Goal: Information Seeking & Learning: Learn about a topic

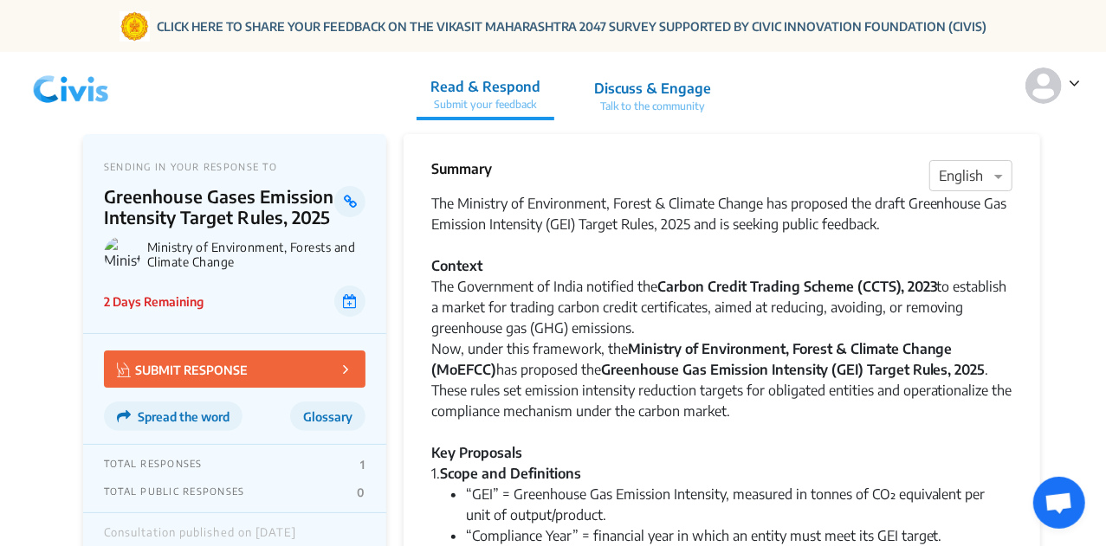
click at [90, 72] on img at bounding box center [71, 86] width 90 height 52
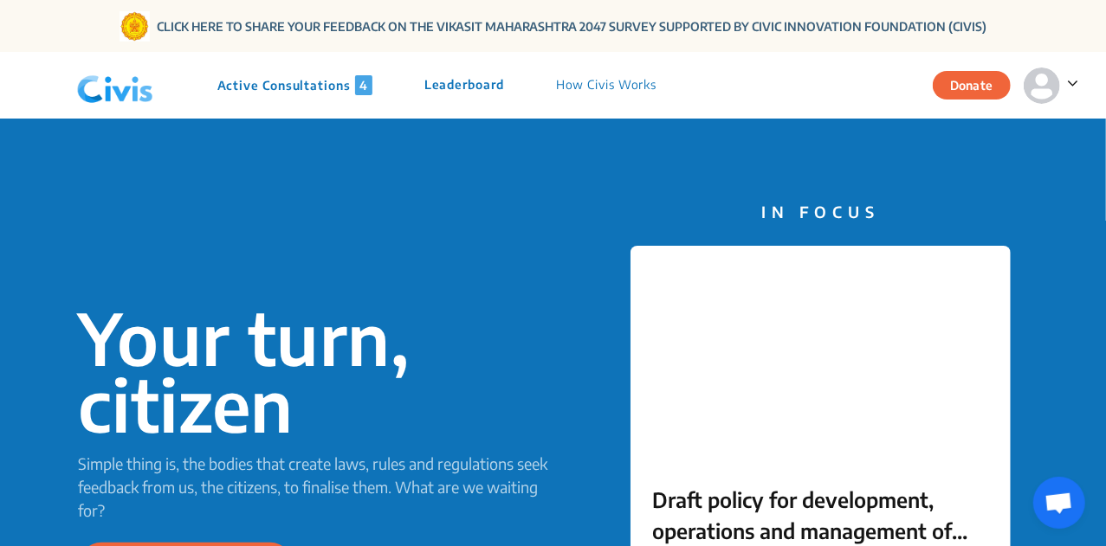
click at [235, 88] on p "Active Consultations 4" at bounding box center [294, 85] width 155 height 20
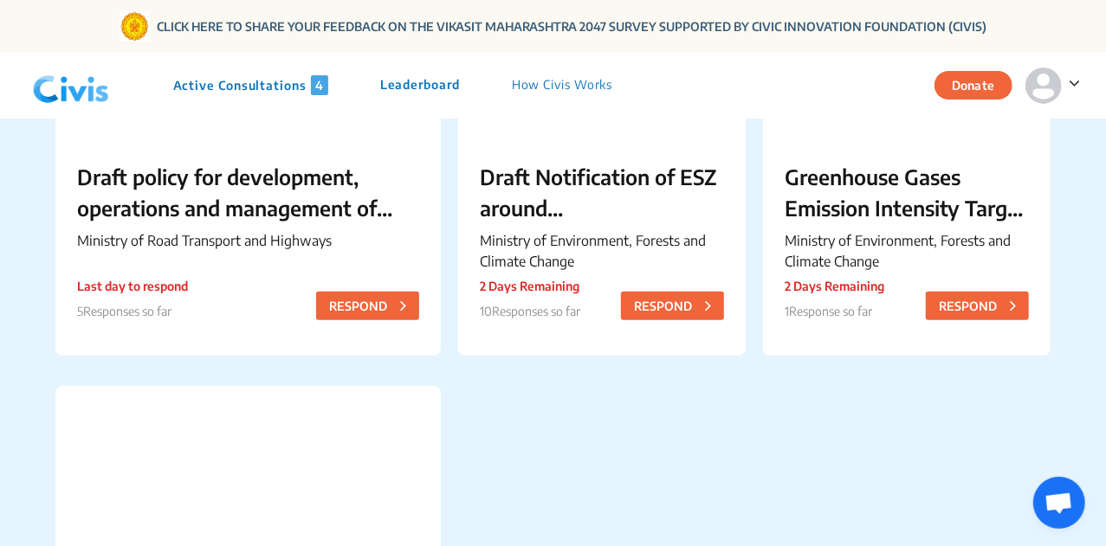
scroll to position [312, 0]
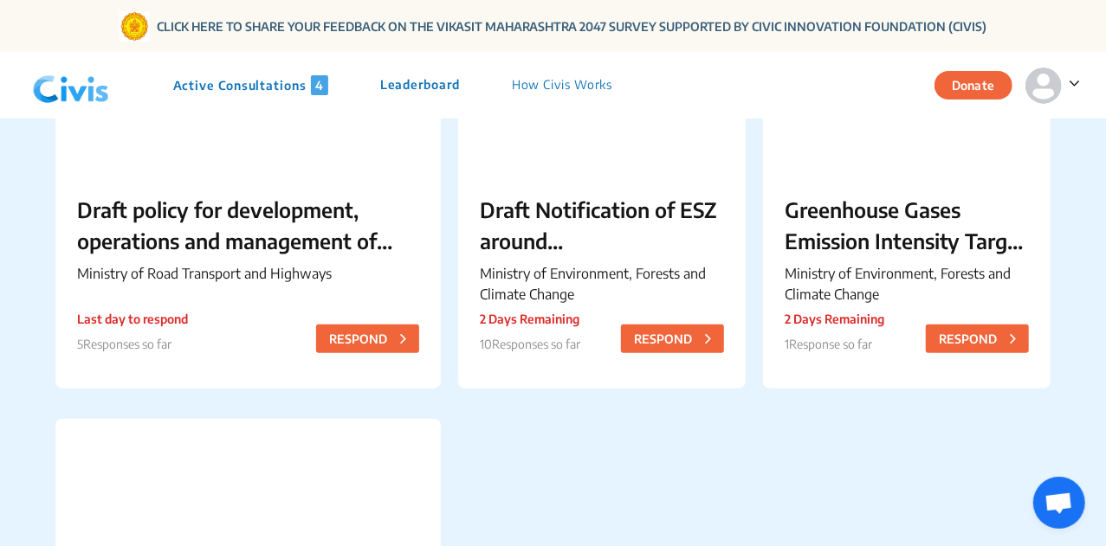
click at [82, 86] on img at bounding box center [71, 86] width 90 height 52
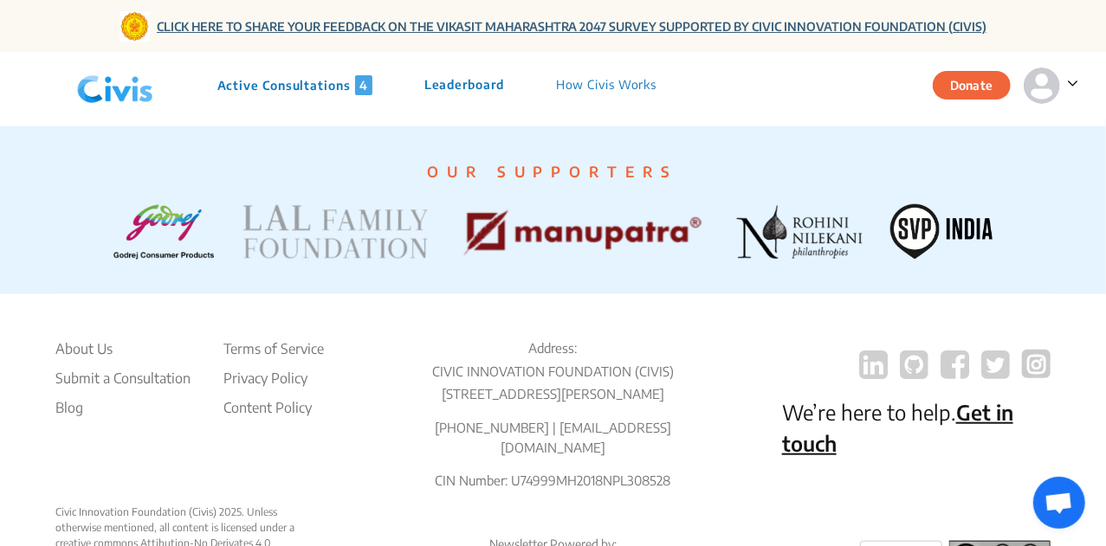
scroll to position [3868, 0]
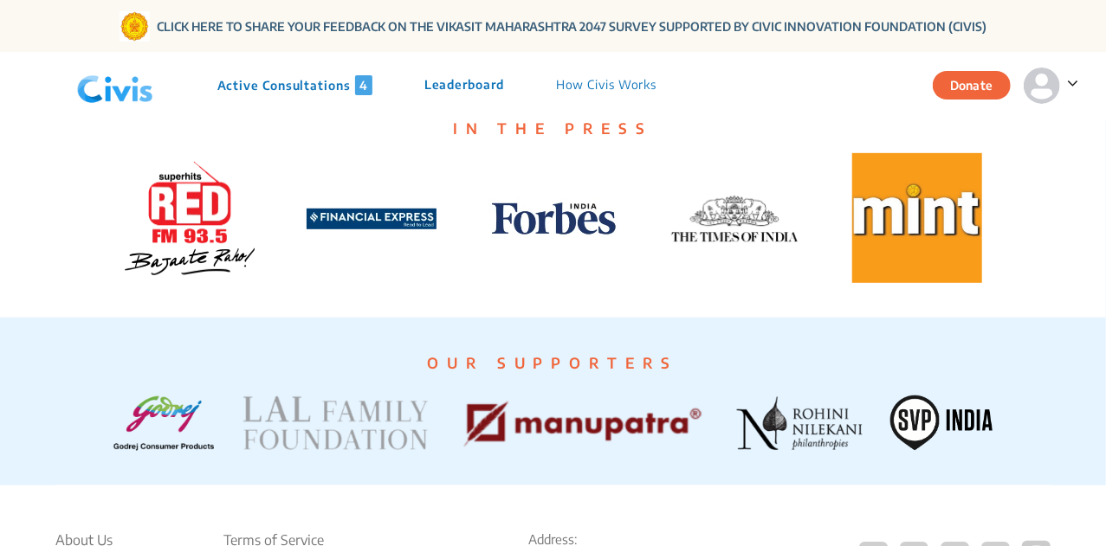
scroll to position [3709, 0]
